Goal: Information Seeking & Learning: Learn about a topic

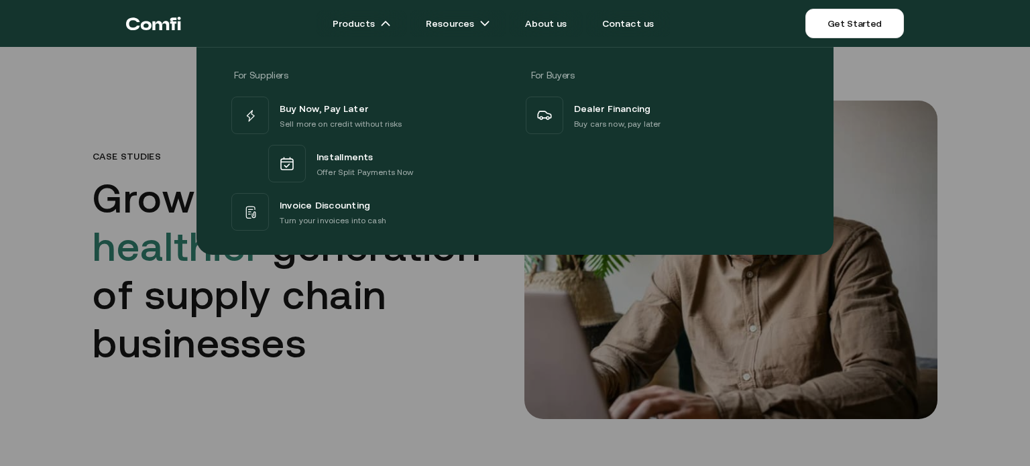
click at [348, 313] on div at bounding box center [515, 280] width 1030 height 466
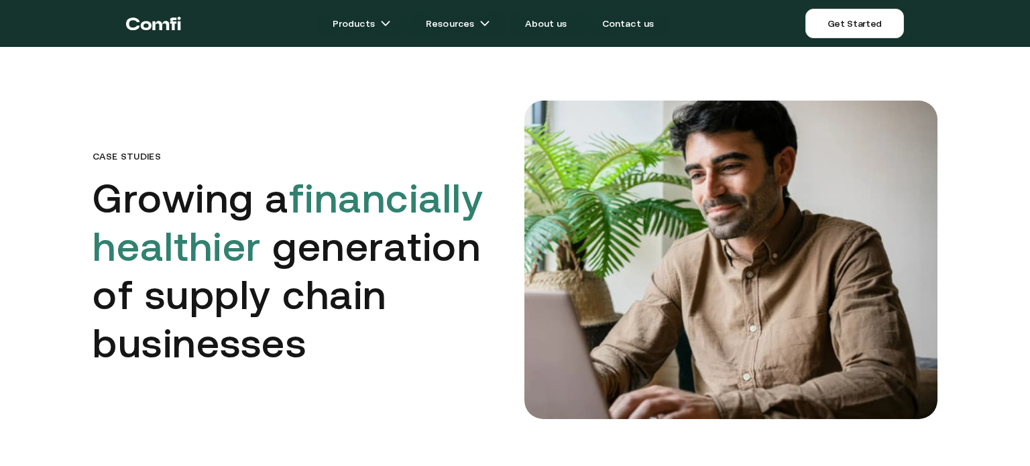
click at [1002, 129] on div "Case Studies Growing a financially healthier generation of supply chain busines…" at bounding box center [515, 237] width 1030 height 366
click at [630, 23] on link "Contact us" at bounding box center [628, 23] width 85 height 27
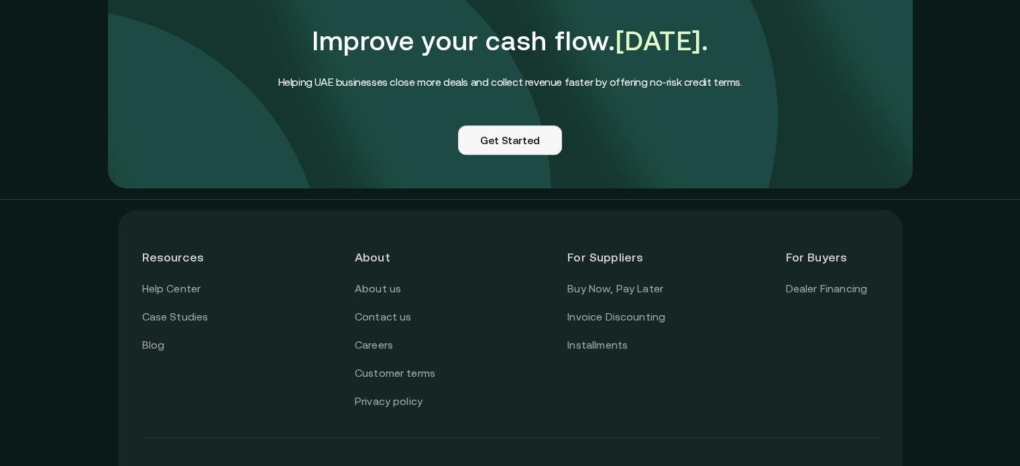
scroll to position [1208, 0]
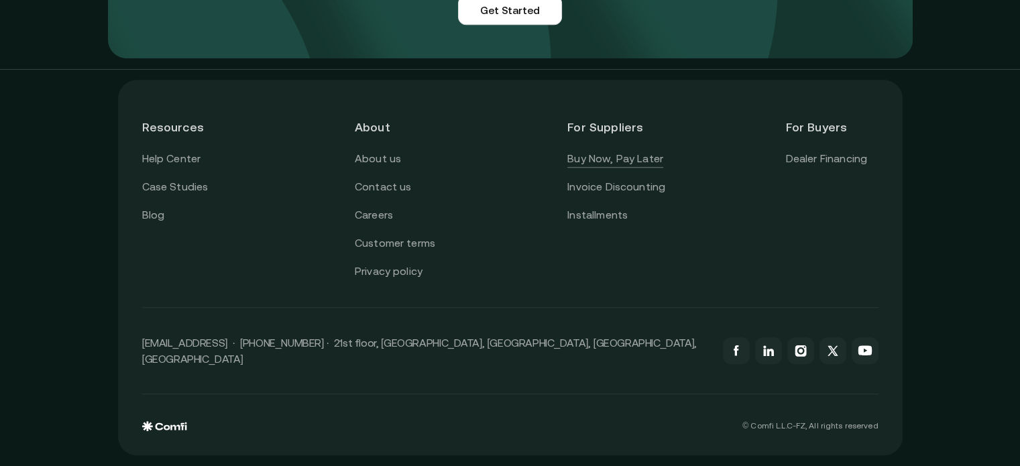
click at [649, 168] on link "Buy Now, Pay Later" at bounding box center [616, 158] width 96 height 17
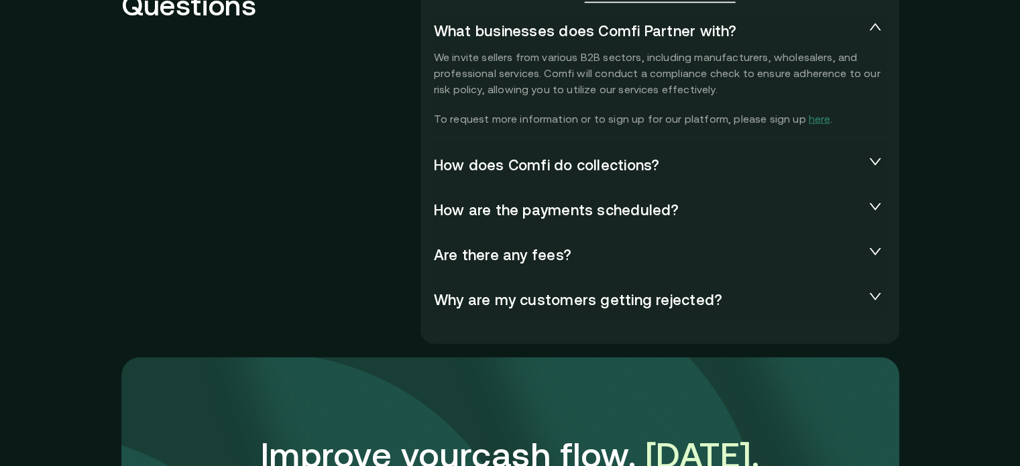
scroll to position [2952, 0]
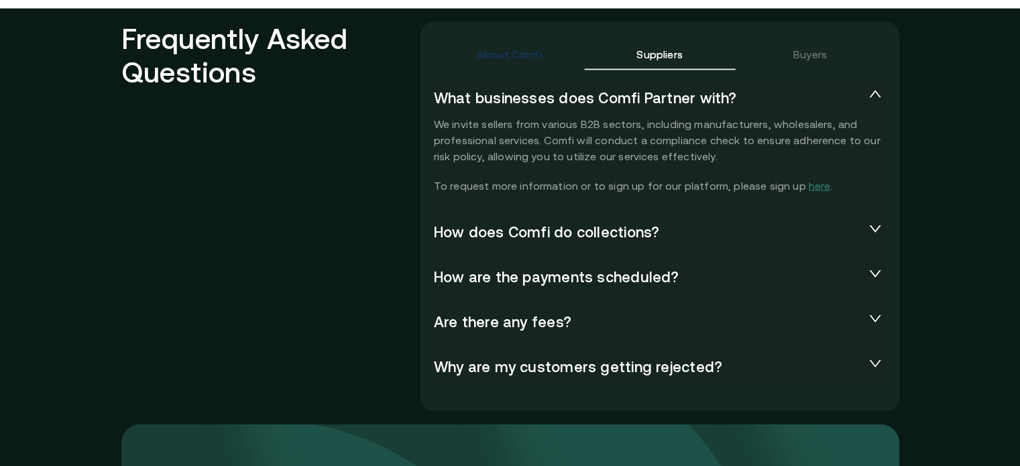
click at [510, 55] on div "About Comfi" at bounding box center [509, 54] width 65 height 16
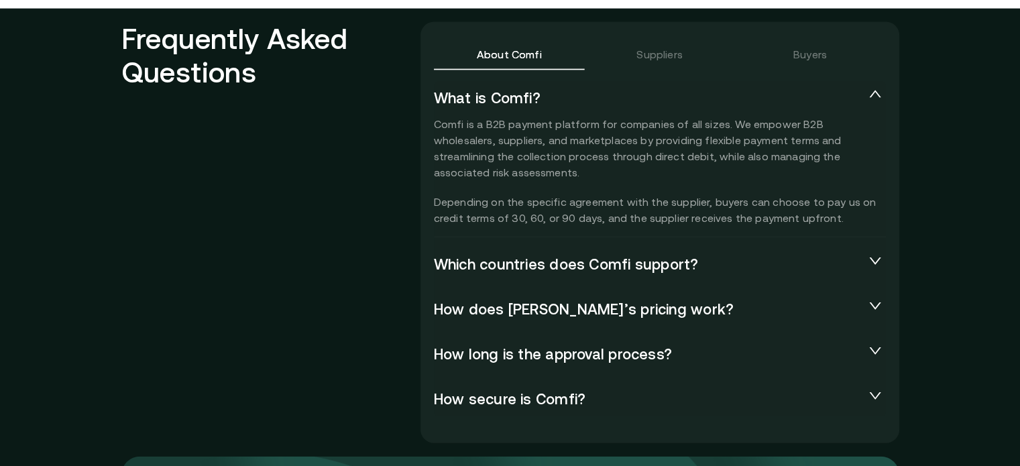
click at [638, 359] on span "How long is the approval process?" at bounding box center [649, 354] width 431 height 19
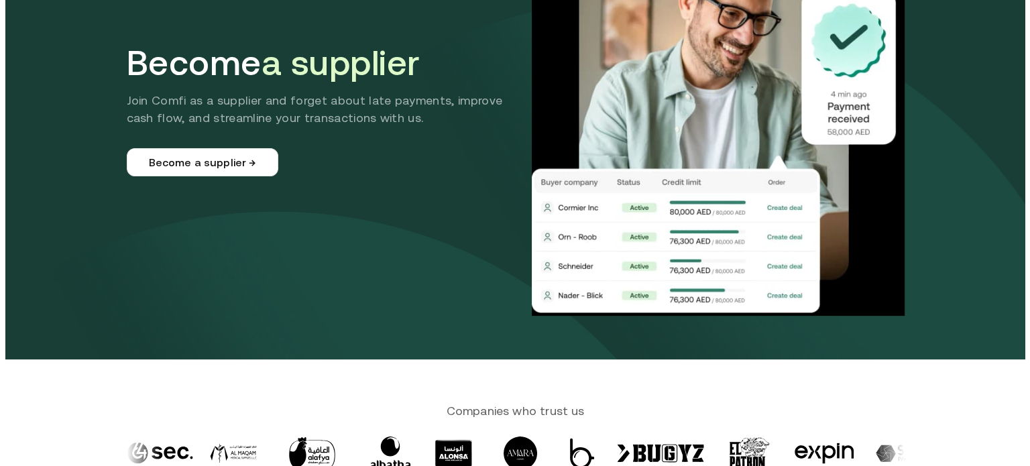
scroll to position [0, 0]
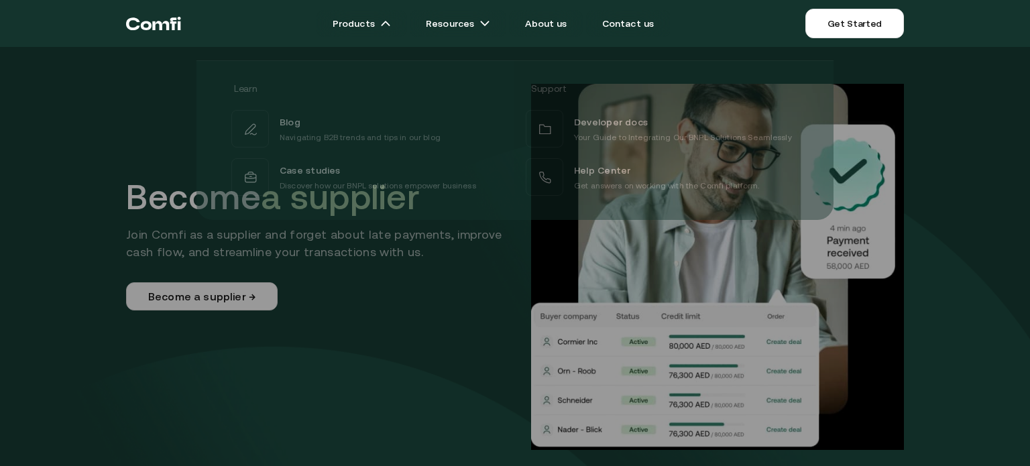
click at [148, 28] on icon "Return to the top of the Comfi home page" at bounding box center [146, 25] width 11 height 9
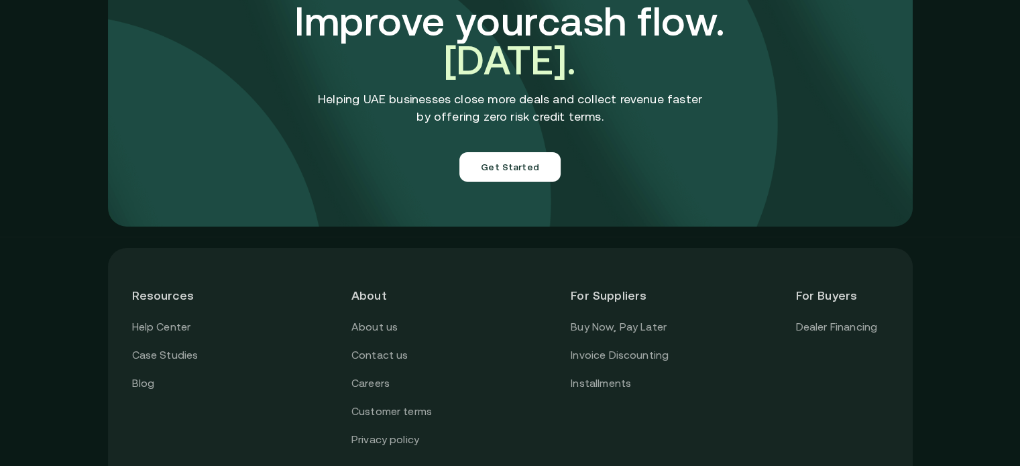
scroll to position [4763, 0]
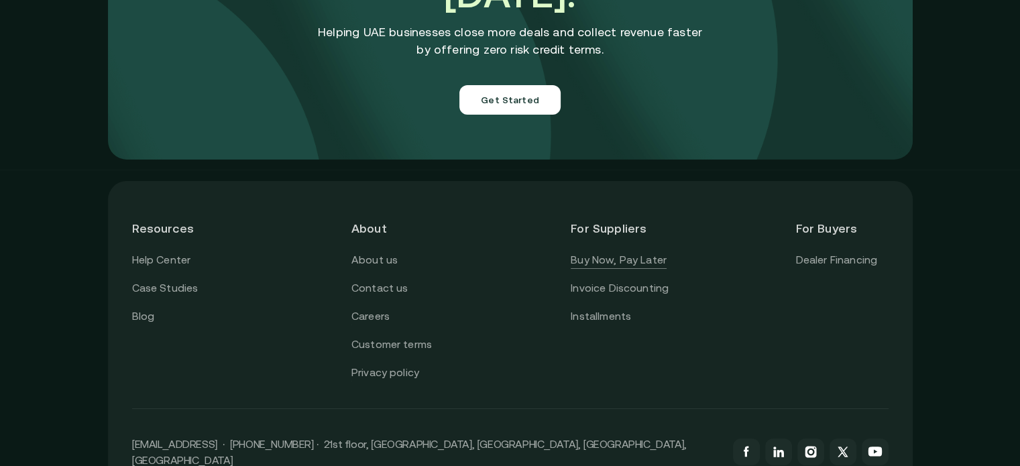
click at [639, 252] on link "Buy Now, Pay Later" at bounding box center [619, 260] width 96 height 17
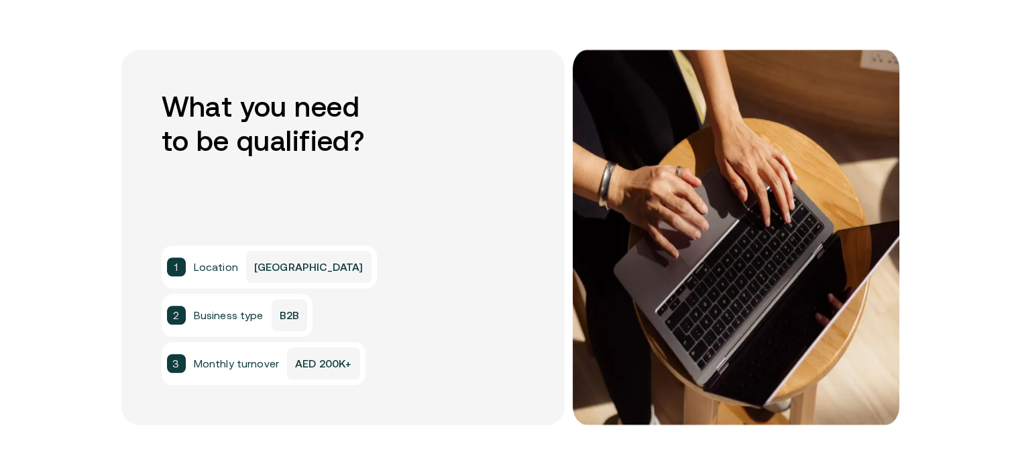
scroll to position [1073, 0]
